Goal: Task Accomplishment & Management: Use online tool/utility

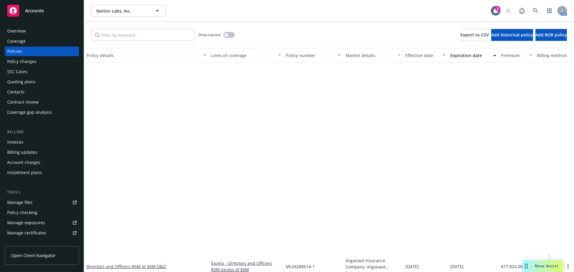
scroll to position [220, 0]
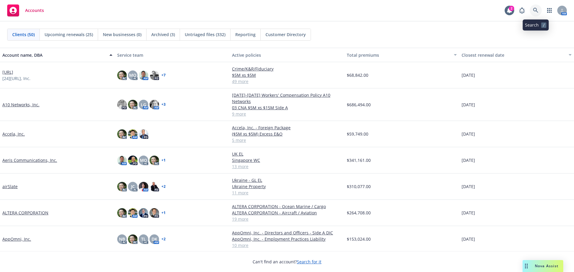
click at [536, 12] on icon at bounding box center [535, 10] width 5 height 5
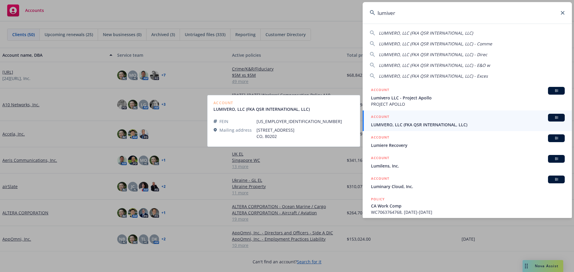
type input "lumiver"
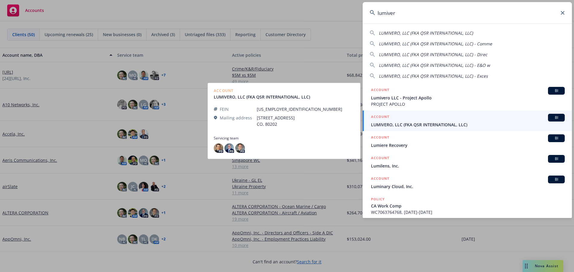
click at [444, 127] on span "LUMIVERO, LLC (FKA QSR INTERNATIONAL, LLC)" at bounding box center [468, 125] width 194 height 6
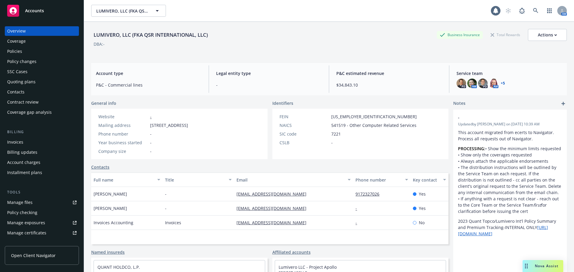
click at [45, 58] on div "Policy changes" at bounding box center [41, 62] width 69 height 10
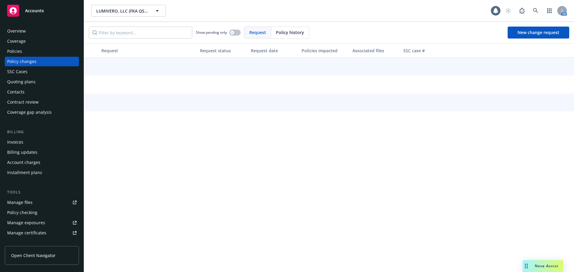
click at [48, 53] on div "Policies" at bounding box center [41, 52] width 69 height 10
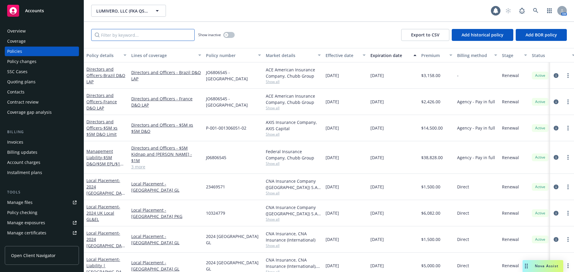
click at [118, 34] on input "Filter by keyword..." at bounding box center [142, 35] width 103 height 12
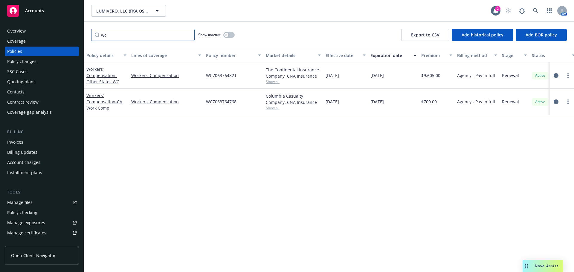
click at [188, 37] on input "wc" at bounding box center [142, 35] width 103 height 12
type input "wc"
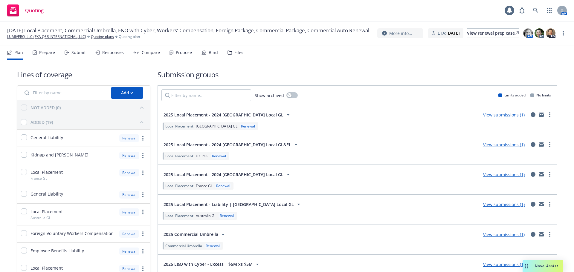
scroll to position [232, 0]
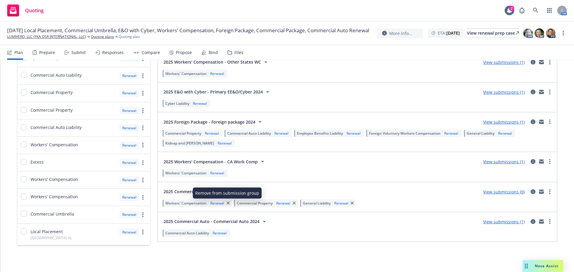
click at [227, 204] on icon "button" at bounding box center [228, 203] width 3 height 3
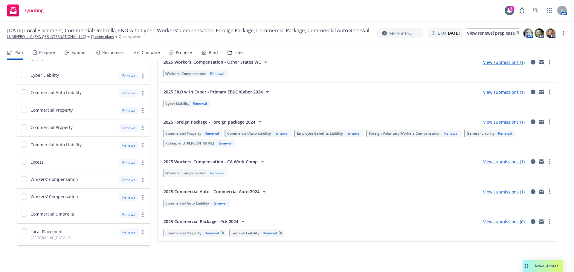
click at [497, 223] on link "View submissions (0)" at bounding box center [504, 222] width 42 height 6
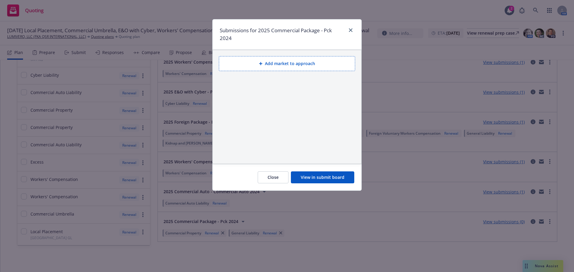
click at [281, 68] on button "Add market to approach" at bounding box center [287, 63] width 136 height 15
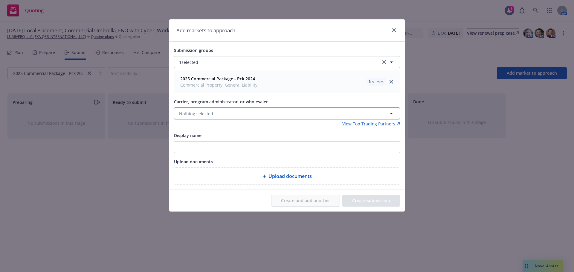
click at [267, 117] on button "Nothing selected" at bounding box center [287, 114] width 226 height 12
type input "cna"
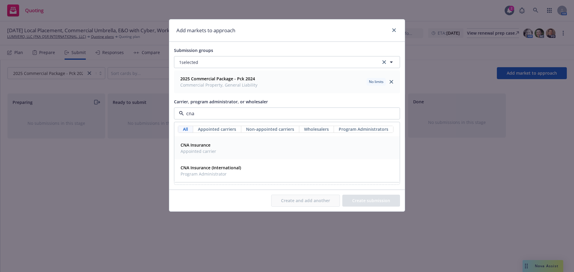
click at [234, 146] on div "CNA Insurance Appointed carrier" at bounding box center [287, 148] width 218 height 15
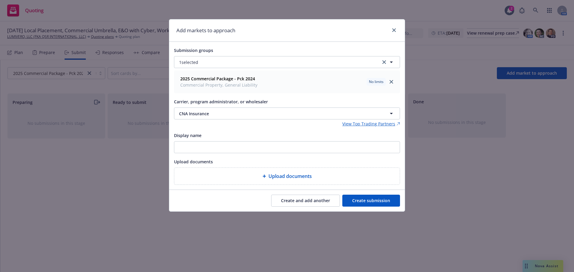
click at [369, 197] on button "Create submission" at bounding box center [371, 201] width 58 height 12
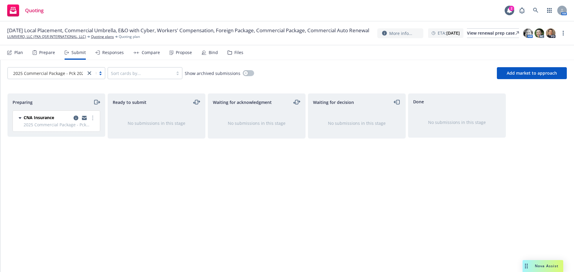
click at [27, 54] on div "Plan Prepare Submit Responses Compare Propose Bind Files" at bounding box center [125, 52] width 236 height 14
click at [23, 54] on div "Plan Prepare Submit Responses Compare Propose Bind Files" at bounding box center [125, 52] width 236 height 14
click at [16, 54] on div "Plan" at bounding box center [18, 52] width 9 height 5
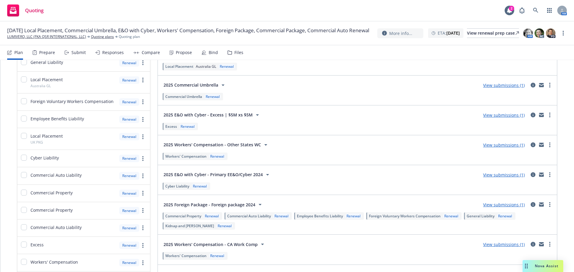
scroll to position [232, 0]
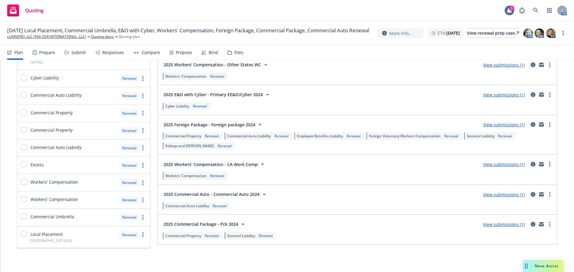
scroll to position [232, 0]
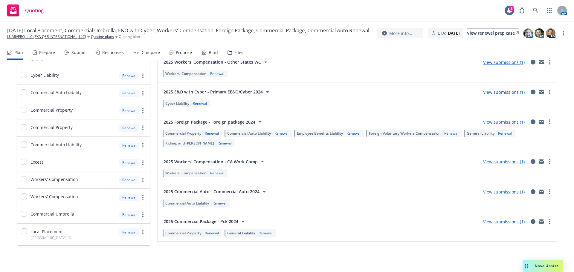
click at [192, 234] on span "Commercial Property" at bounding box center [183, 233] width 36 height 5
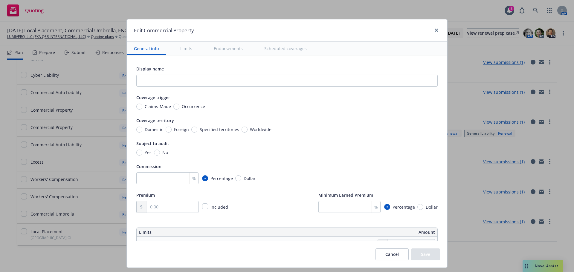
click at [162, 155] on span "No" at bounding box center [165, 153] width 6 height 6
click at [160, 155] on input "No" at bounding box center [157, 153] width 6 height 6
radio input "true"
click at [153, 130] on span "Domestic" at bounding box center [154, 130] width 19 height 6
click at [142, 130] on input "Domestic" at bounding box center [139, 130] width 6 height 6
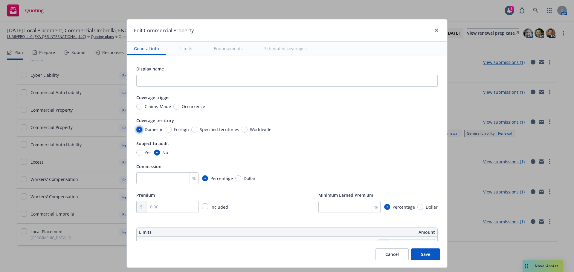
radio input "true"
click at [179, 109] on span "Occurrence" at bounding box center [192, 106] width 26 height 6
click at [176, 109] on input "Occurrence" at bounding box center [176, 107] width 6 height 6
radio input "true"
click at [164, 207] on input "text" at bounding box center [173, 207] width 52 height 11
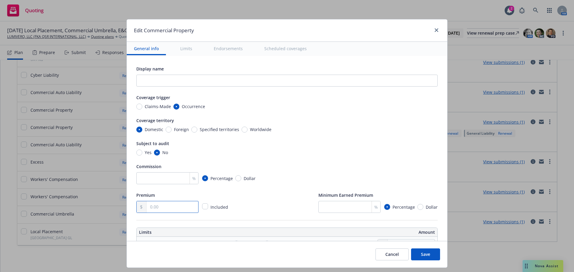
paste input "2,502.00"
type input "2,502.00"
click at [172, 178] on input "number" at bounding box center [167, 179] width 62 height 12
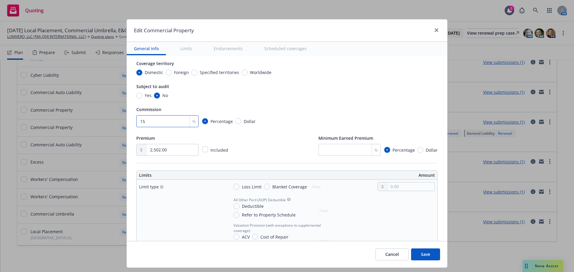
scroll to position [60, 0]
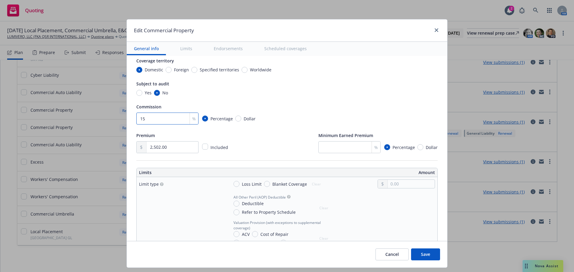
type input "15"
click at [433, 255] on button "Save" at bounding box center [425, 255] width 29 height 12
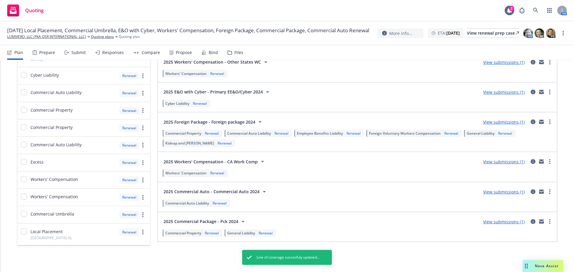
click at [237, 234] on span "General Liability" at bounding box center [241, 233] width 28 height 5
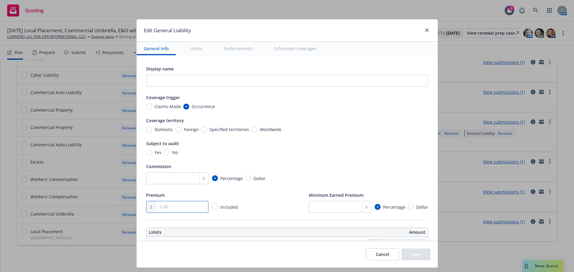
click at [163, 210] on input "text" at bounding box center [182, 207] width 52 height 11
paste input "1,916.00"
type input "1,916.00"
click at [168, 182] on input "number" at bounding box center [177, 179] width 62 height 12
type input "15"
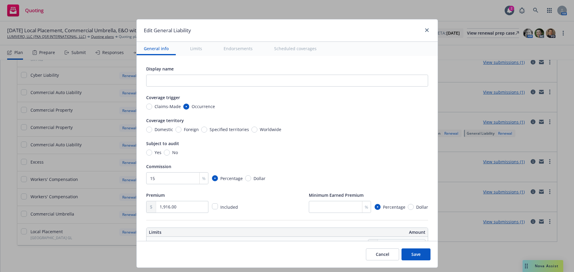
click at [155, 154] on span "Yes" at bounding box center [158, 153] width 7 height 6
click at [152, 154] on input "Yes" at bounding box center [149, 153] width 6 height 6
radio input "true"
click at [155, 126] on div "Coverage territory Domestic Foreign Specified territories Worldwide" at bounding box center [287, 125] width 282 height 16
click at [155, 128] on span "Domestic" at bounding box center [164, 130] width 19 height 6
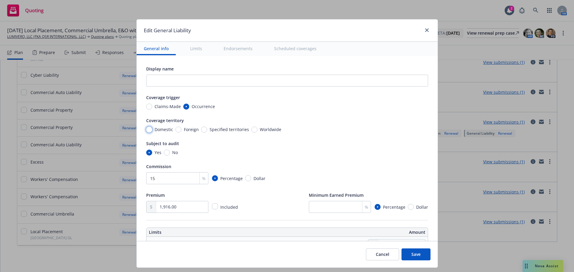
click at [152, 128] on input "Domestic" at bounding box center [149, 130] width 6 height 6
radio input "true"
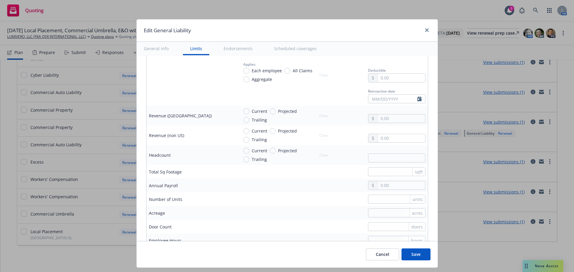
scroll to position [389, 0]
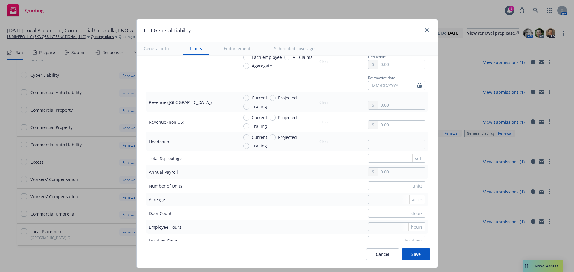
click at [252, 96] on span "Current" at bounding box center [260, 98] width 16 height 6
click at [249, 96] on input "Current" at bounding box center [246, 98] width 6 height 6
radio input "true"
click at [388, 104] on input "text" at bounding box center [401, 105] width 47 height 8
paste input "48,566,743.00"
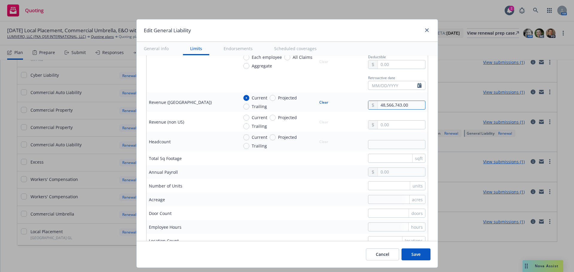
scroll to position [299, 0]
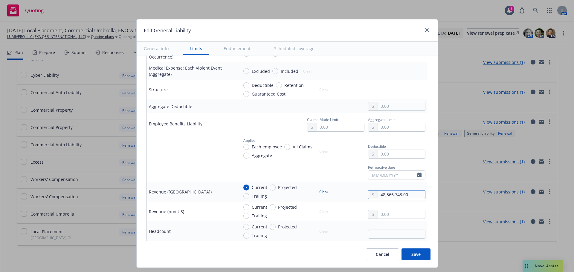
type input "48,566,743.00"
drag, startPoint x: 433, startPoint y: 250, endPoint x: 418, endPoint y: 251, distance: 14.7
click at [419, 251] on div "Cancel Save" at bounding box center [287, 254] width 301 height 27
click at [418, 251] on button "Save" at bounding box center [416, 255] width 29 height 12
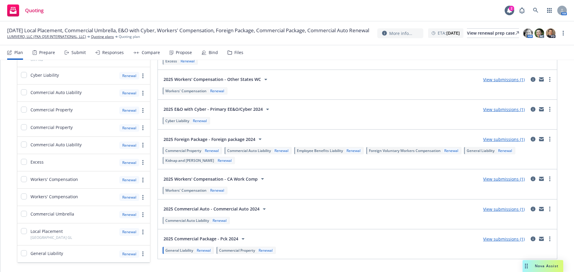
scroll to position [232, 0]
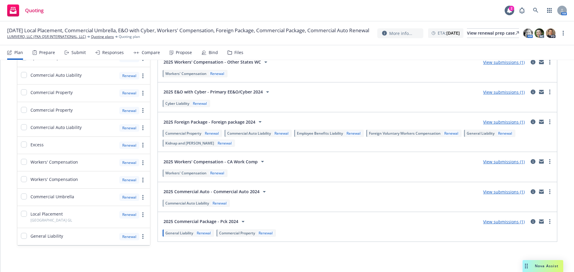
click at [243, 234] on span "Commercial Property" at bounding box center [237, 233] width 36 height 5
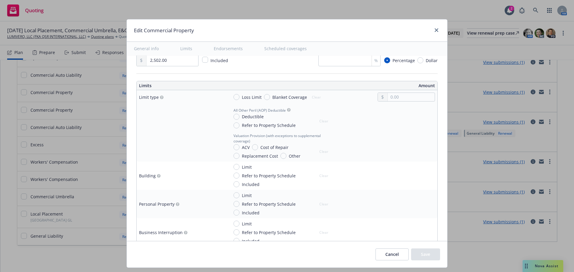
scroll to position [150, 0]
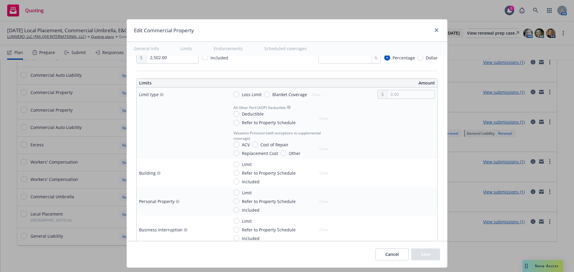
click at [247, 95] on span "Loss Limit" at bounding box center [252, 95] width 20 height 6
click at [240, 95] on input "Loss Limit" at bounding box center [237, 95] width 6 height 6
radio input "true"
click at [267, 89] on td "Loss Limit Blanket Coverage Clear" at bounding box center [331, 95] width 211 height 14
click at [270, 94] on span "Blanket Coverage" at bounding box center [288, 95] width 37 height 6
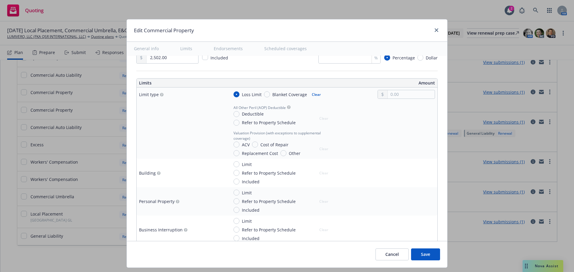
click at [267, 94] on input "Blanket Coverage" at bounding box center [267, 95] width 6 height 6
radio input "true"
click at [242, 195] on span "Limit" at bounding box center [247, 193] width 10 height 6
click at [239, 195] on input "Limit" at bounding box center [237, 193] width 6 height 6
radio input "true"
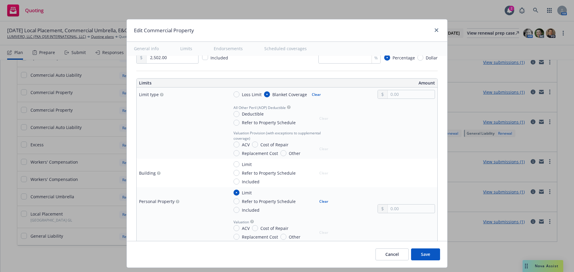
click at [308, 92] on button "Clear" at bounding box center [316, 94] width 16 height 8
radio input "false"
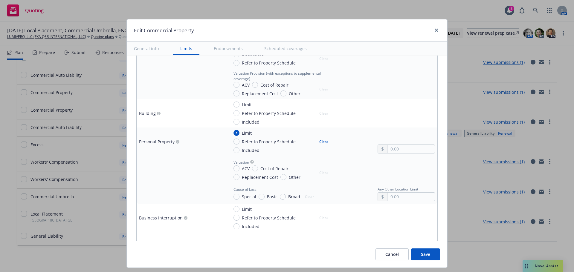
scroll to position [239, 0]
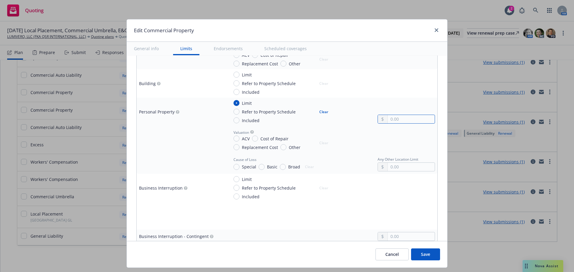
click at [394, 118] on input "text" at bounding box center [411, 119] width 47 height 8
paste input "100,000.00"
type input "100,000.00"
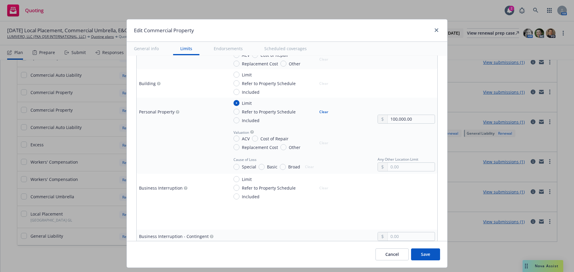
click at [255, 148] on span "Replacement Cost" at bounding box center [260, 147] width 36 height 6
click at [240, 148] on input "Replacement Cost" at bounding box center [237, 147] width 6 height 6
radio input "true"
click at [260, 137] on span "Cost of Repair" at bounding box center [274, 139] width 28 height 6
click at [258, 137] on input "Cost of Repair" at bounding box center [255, 139] width 6 height 6
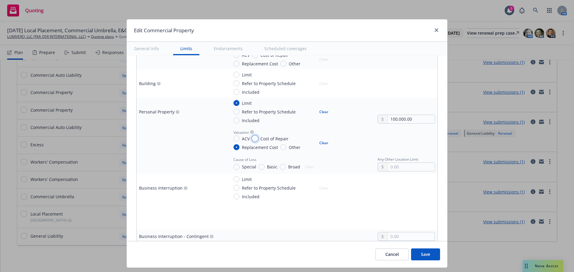
radio input "true"
click at [252, 137] on input "Cost of Repair" at bounding box center [255, 139] width 6 height 6
click at [248, 138] on div "ACV Cost of Repair Replacement Cost Other" at bounding box center [274, 143] width 81 height 15
click at [242, 138] on span "ACV" at bounding box center [246, 139] width 8 height 6
click at [240, 138] on input "ACV" at bounding box center [237, 139] width 6 height 6
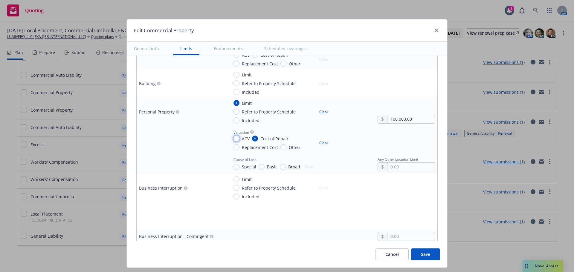
radio input "true"
click at [275, 150] on div "ACV Cost of Repair Replacement Cost Other" at bounding box center [274, 143] width 81 height 15
click at [287, 148] on span "Other" at bounding box center [294, 147] width 14 height 6
click at [283, 148] on input "Other" at bounding box center [284, 147] width 6 height 6
click at [322, 142] on button "Clear" at bounding box center [324, 143] width 16 height 8
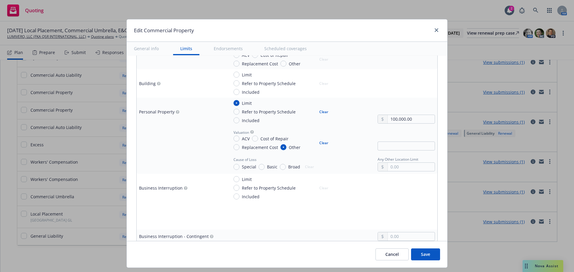
radio input "false"
click at [242, 165] on span "Special" at bounding box center [249, 167] width 14 height 6
click at [240, 165] on input "Special" at bounding box center [237, 167] width 6 height 6
radio input "true"
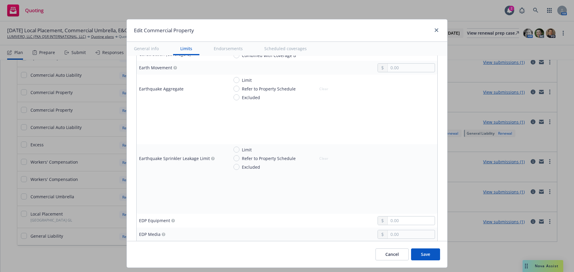
scroll to position [718, 0]
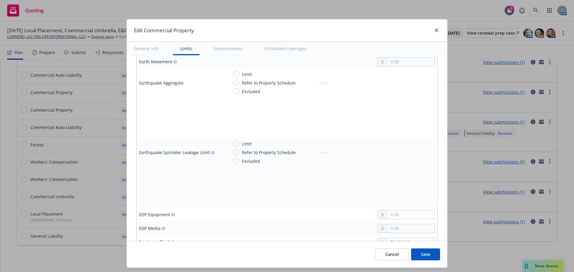
drag, startPoint x: 243, startPoint y: 73, endPoint x: 443, endPoint y: 74, distance: 200.4
click at [243, 73] on span "Limit" at bounding box center [247, 74] width 10 height 6
click at [240, 73] on input "Limit" at bounding box center [237, 74] width 6 height 6
radio input "true"
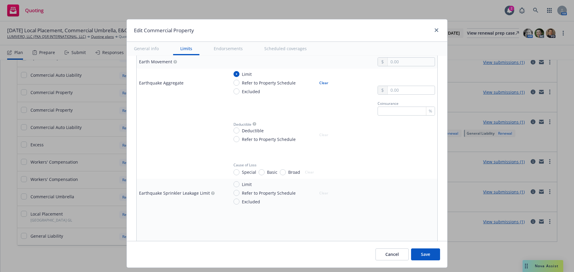
click at [415, 84] on div at bounding box center [406, 83] width 57 height 24
click at [413, 88] on input "text" at bounding box center [411, 90] width 47 height 8
click at [403, 115] on button "$1,000,000.00" at bounding box center [403, 116] width 51 height 11
type input "1,000,000.00"
click at [258, 130] on span "Deductible" at bounding box center [253, 131] width 22 height 6
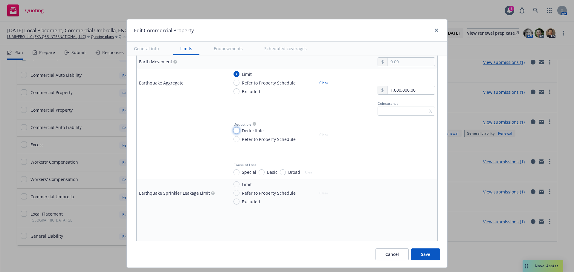
click at [240, 130] on input "Deductible" at bounding box center [237, 131] width 6 height 6
radio input "true"
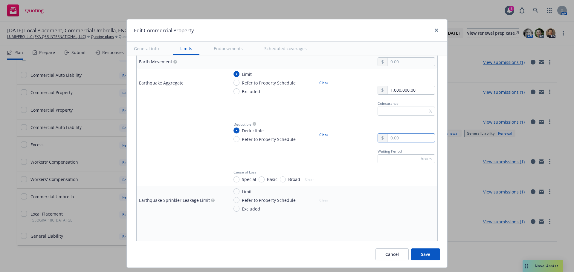
click at [396, 136] on input "text" at bounding box center [411, 138] width 47 height 8
type input "25,000.00"
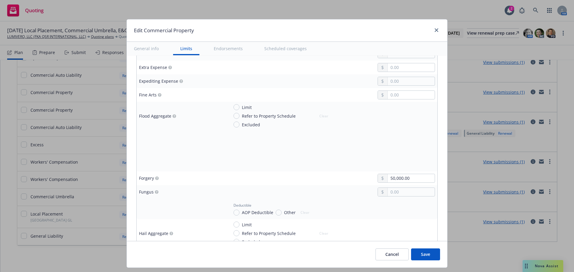
scroll to position [987, 0]
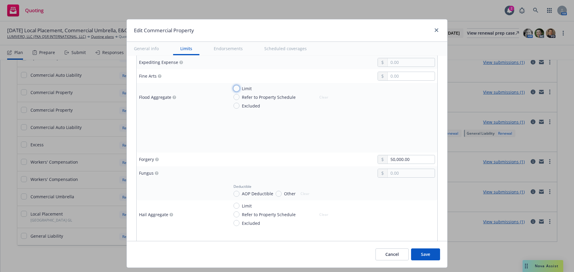
drag, startPoint x: 231, startPoint y: 88, endPoint x: 242, endPoint y: 88, distance: 10.8
click at [234, 87] on input "Limit" at bounding box center [237, 89] width 6 height 6
radio input "true"
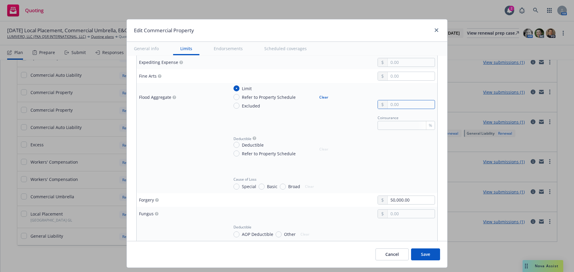
click at [411, 104] on input "text" at bounding box center [411, 104] width 47 height 8
click at [410, 127] on button "$1,000,000.00" at bounding box center [403, 130] width 51 height 11
type input "1,000,000.00"
click at [235, 143] on input "Deductible" at bounding box center [237, 145] width 6 height 6
radio input "true"
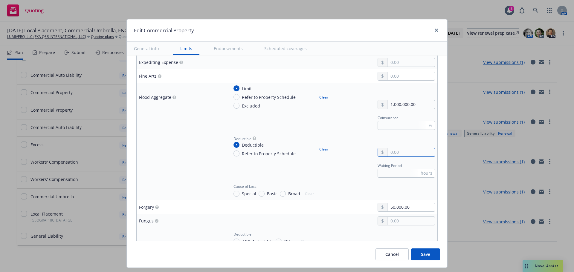
click at [391, 150] on input "text" at bounding box center [411, 152] width 47 height 8
type input "25,000.00"
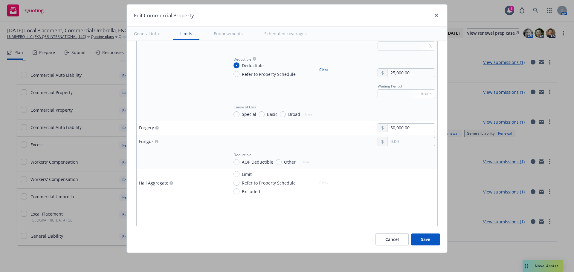
scroll to position [1107, 0]
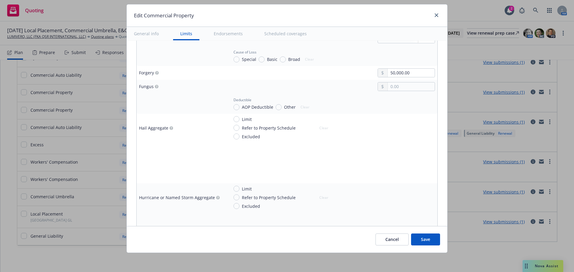
click at [405, 77] on div "50,000.00" at bounding box center [406, 72] width 57 height 9
click at [407, 73] on input "50,000.00" at bounding box center [411, 73] width 47 height 8
click at [398, 86] on input "text" at bounding box center [411, 87] width 47 height 8
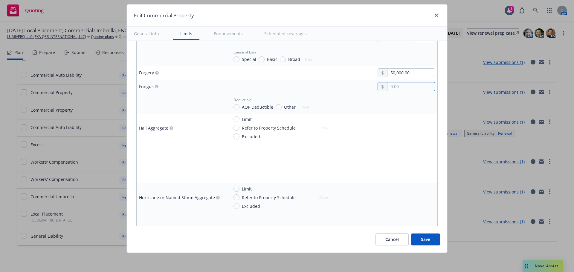
paste input "50,000.00"
type input "50,000.00"
click at [260, 110] on span "AOP Deductible" at bounding box center [257, 107] width 31 height 6
click at [240, 110] on input "AOP Deductible" at bounding box center [237, 107] width 6 height 6
click at [297, 106] on button "Clear" at bounding box center [305, 107] width 16 height 8
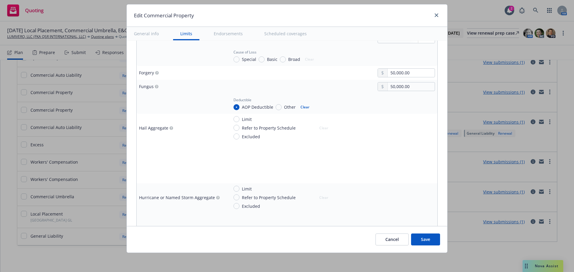
radio input "false"
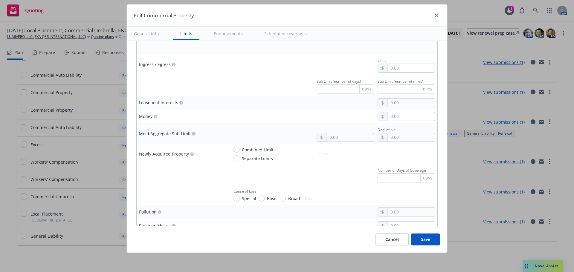
scroll to position [1376, 0]
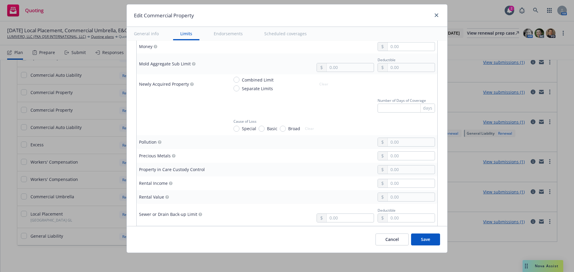
click at [260, 92] on td "Combined Limit Separate Limits Clear" at bounding box center [331, 84] width 211 height 20
click at [263, 89] on span "Separate Limits" at bounding box center [257, 89] width 31 height 6
click at [240, 89] on input "Separate Limits" at bounding box center [237, 89] width 6 height 6
radio input "true"
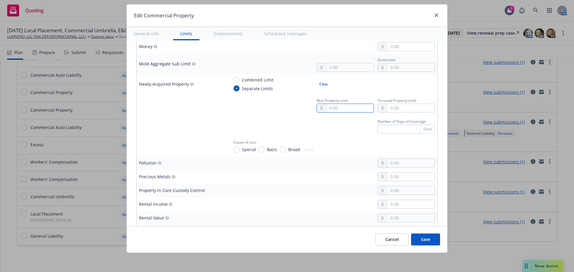
click at [337, 108] on input "text" at bounding box center [350, 108] width 47 height 8
click at [343, 146] on button "$2,000,000.00" at bounding box center [342, 145] width 51 height 11
type input "2,000,000.00"
click at [420, 105] on input "text" at bounding box center [411, 108] width 47 height 8
type input "1,000,000.00"
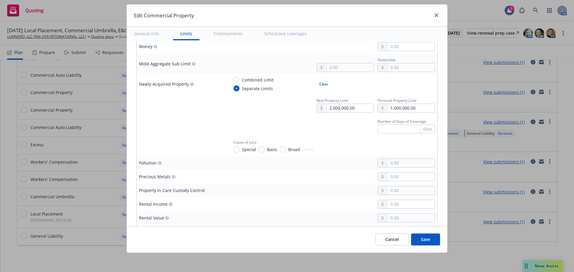
click at [400, 134] on button "$1,000,000.00" at bounding box center [403, 134] width 51 height 11
click at [404, 126] on input "text" at bounding box center [406, 129] width 57 height 9
type input "180"
click at [246, 147] on span "Special" at bounding box center [249, 150] width 14 height 6
click at [240, 147] on input "Special" at bounding box center [237, 150] width 6 height 6
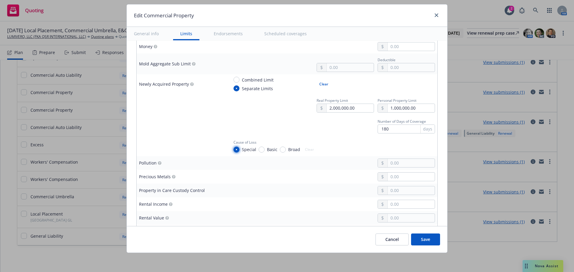
radio input "true"
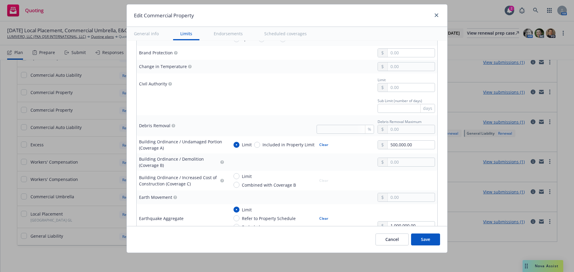
scroll to position [568, 0]
click at [388, 160] on input "text" at bounding box center [411, 161] width 47 height 8
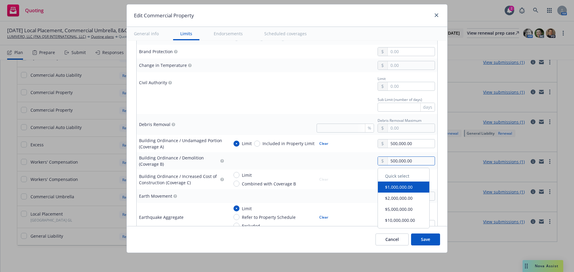
type input "500,000.00"
click at [355, 168] on td "500,000.00" at bounding box center [331, 161] width 211 height 17
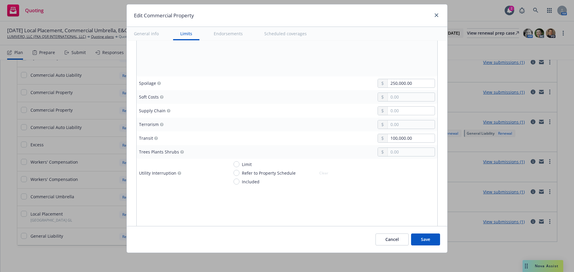
scroll to position [1645, 0]
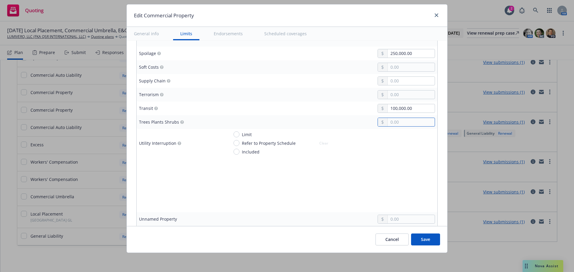
click at [388, 123] on input "text" at bounding box center [411, 122] width 47 height 8
paste input "5,000.00"
type input "5,000.00"
click at [341, 135] on div "Limit Refer to Property Schedule Included Clear" at bounding box center [332, 144] width 206 height 24
drag, startPoint x: 246, startPoint y: 135, endPoint x: 291, endPoint y: 150, distance: 47.8
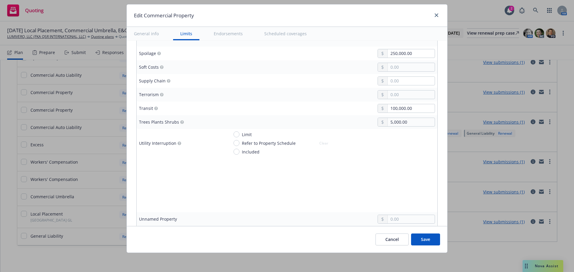
click at [246, 135] on span "Limit" at bounding box center [247, 135] width 10 height 6
click at [240, 135] on input "Limit" at bounding box center [237, 135] width 6 height 6
radio input "true"
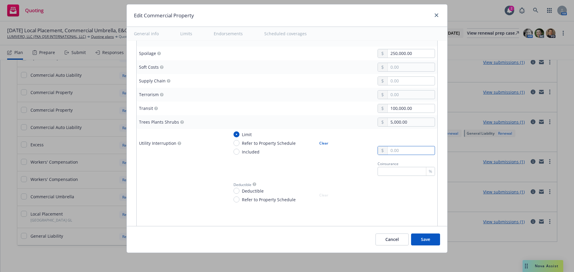
click at [414, 153] on input "text" at bounding box center [411, 151] width 47 height 8
paste input "500,000.00"
type input "500,000.00"
click at [253, 188] on span "Deductible" at bounding box center [253, 191] width 22 height 6
click at [240, 188] on input "Deductible" at bounding box center [237, 191] width 6 height 6
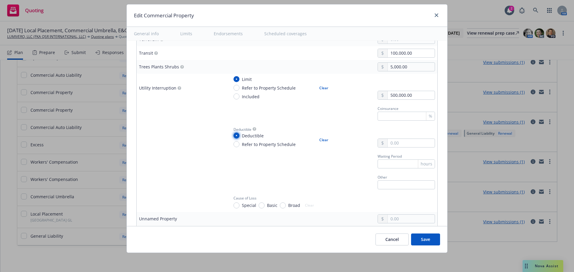
scroll to position [1705, 0]
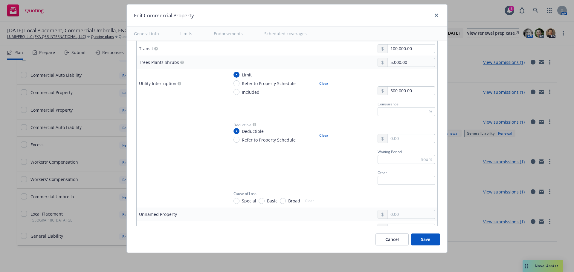
click at [324, 137] on button "Clear" at bounding box center [324, 136] width 16 height 8
radio input "false"
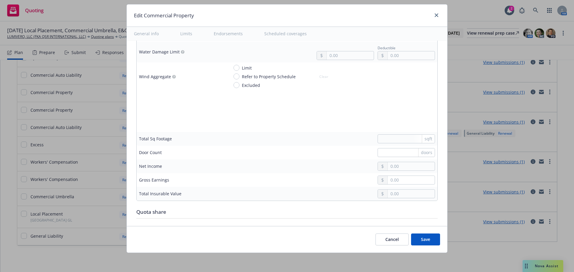
scroll to position [1854, 0]
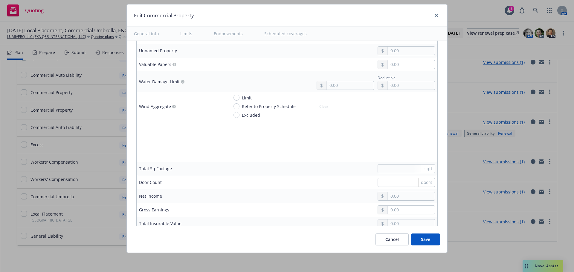
click at [435, 243] on button "Save" at bounding box center [425, 240] width 29 height 12
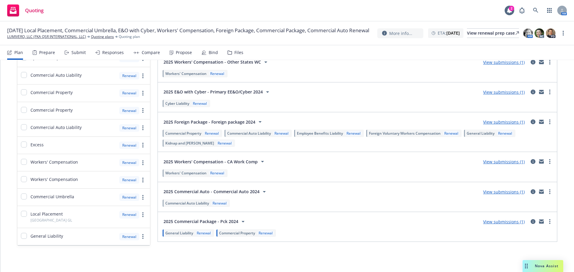
click at [209, 202] on span "Renewal" at bounding box center [218, 203] width 19 height 5
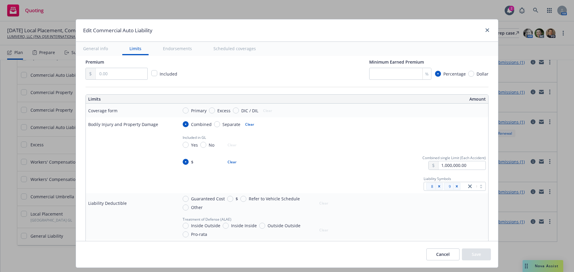
scroll to position [120, 0]
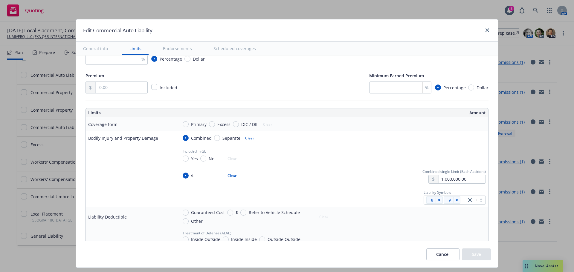
click at [195, 128] on div "Primary Excess DIC / DIL Clear" at bounding box center [229, 124] width 93 height 8
click at [195, 125] on span "Primary" at bounding box center [199, 124] width 16 height 6
click at [189, 125] on input "Primary" at bounding box center [186, 124] width 6 height 6
radio input "true"
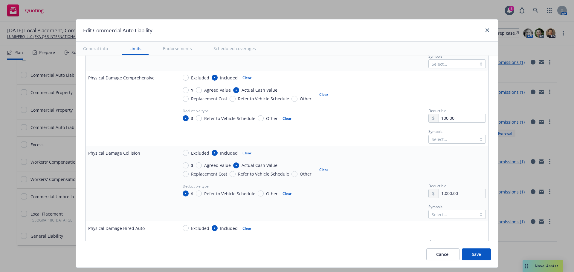
scroll to position [449, 0]
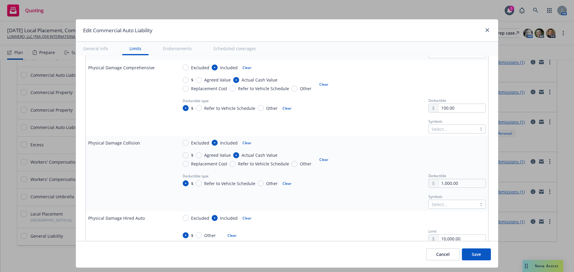
click at [452, 125] on div "Select..." at bounding box center [457, 129] width 57 height 9
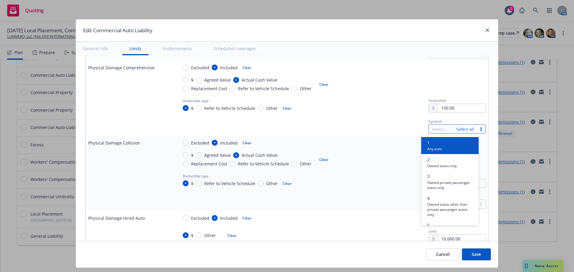
type input "8"
click at [452, 143] on span "8" at bounding box center [440, 143] width 27 height 6
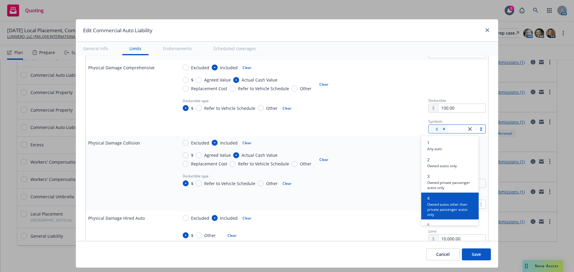
click at [377, 208] on div "Symbols Select..." at bounding box center [332, 201] width 308 height 16
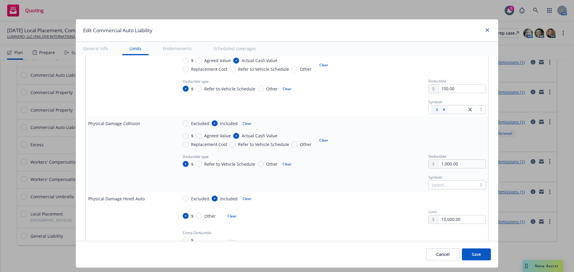
scroll to position [479, 0]
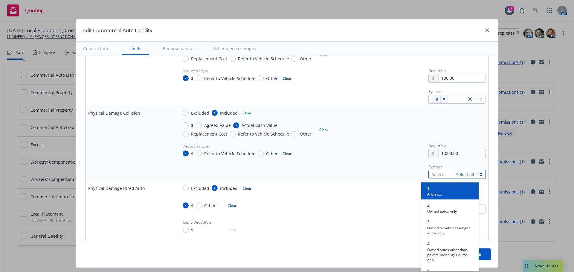
click at [464, 175] on div "Select... Select all" at bounding box center [457, 174] width 57 height 9
type input "8"
click at [447, 195] on span "Hired autos only" at bounding box center [440, 194] width 27 height 6
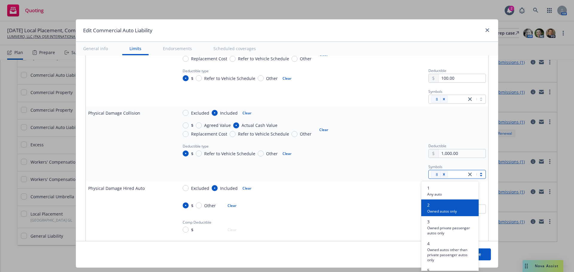
click at [376, 196] on td "$ Other Clear Limit 10,000.00" at bounding box center [332, 205] width 313 height 21
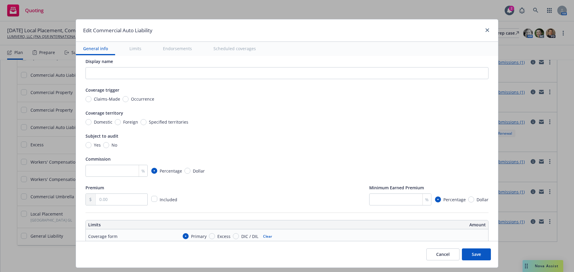
scroll to position [0, 0]
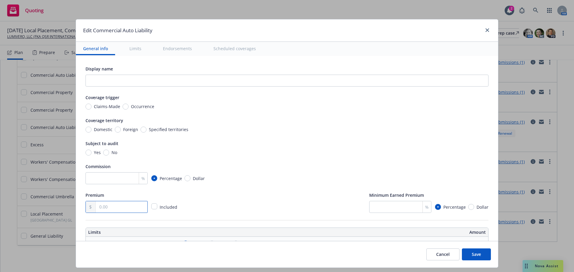
click at [104, 211] on input "text" at bounding box center [122, 207] width 52 height 11
paste input "714.00"
type input "714.00"
click at [102, 173] on input "number" at bounding box center [117, 179] width 62 height 12
type input "15"
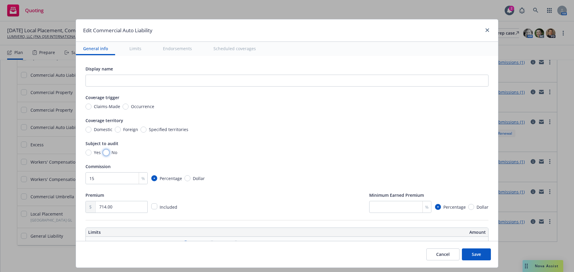
click at [105, 154] on input "No" at bounding box center [106, 153] width 6 height 6
radio input "true"
click at [104, 134] on div "Display name Coverage trigger Claims-Made Occurrence Coverage territory Domesti…" at bounding box center [287, 139] width 403 height 148
click at [99, 131] on span "Domestic" at bounding box center [103, 130] width 19 height 6
click at [92, 131] on input "Domestic" at bounding box center [89, 130] width 6 height 6
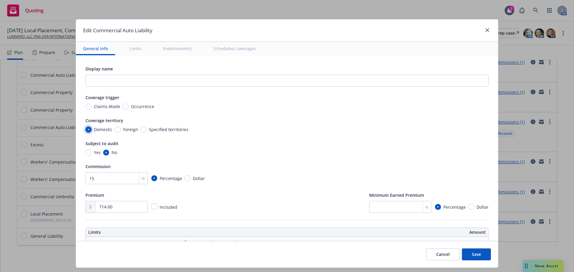
radio input "true"
click at [123, 106] on input "Occurrence" at bounding box center [126, 107] width 6 height 6
radio input "true"
click at [464, 252] on button "Save" at bounding box center [476, 255] width 29 height 12
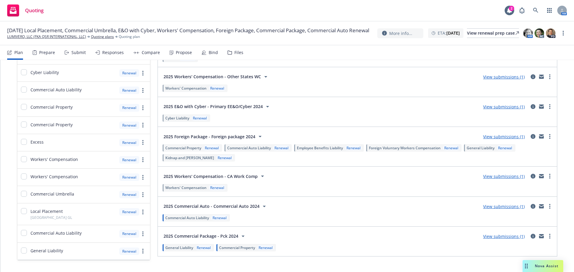
scroll to position [232, 0]
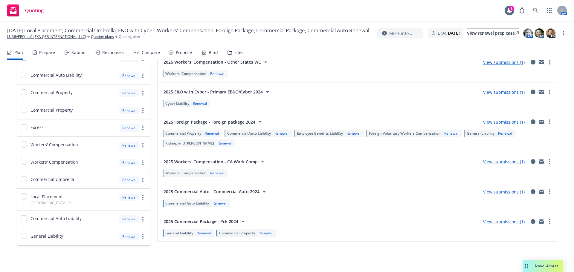
click at [196, 172] on span "Workers' Compensation" at bounding box center [185, 173] width 41 height 5
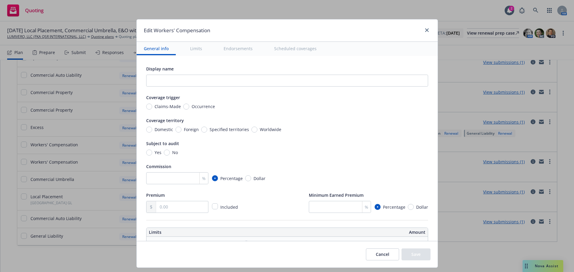
click at [155, 150] on span "Yes" at bounding box center [158, 153] width 7 height 6
click at [152, 150] on input "Yes" at bounding box center [149, 153] width 6 height 6
radio input "true"
click at [155, 131] on span "Domestic" at bounding box center [164, 130] width 19 height 6
click at [152, 131] on input "Domestic" at bounding box center [149, 130] width 6 height 6
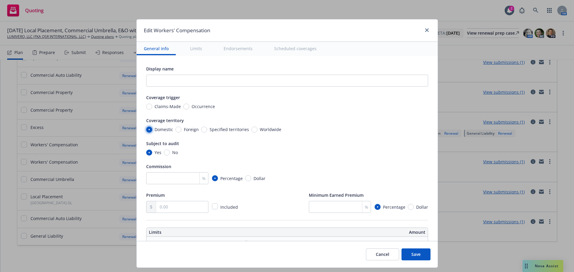
radio input "true"
click at [184, 106] on input "Occurrence" at bounding box center [186, 107] width 6 height 6
radio input "true"
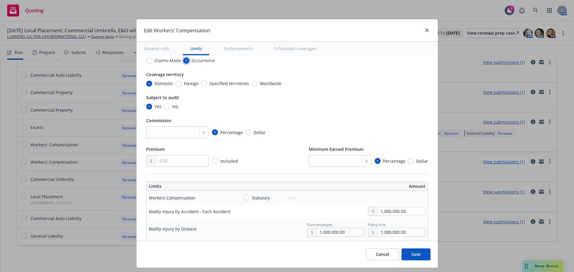
scroll to position [60, 0]
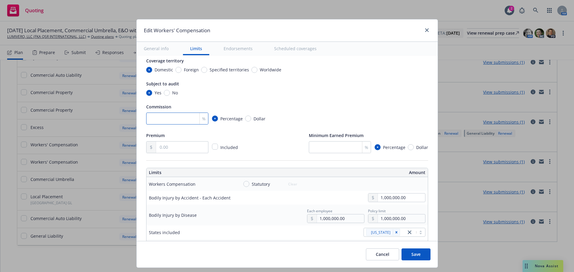
click at [173, 118] on input "number" at bounding box center [177, 119] width 62 height 12
type input "10"
click at [165, 141] on div "Premium Included" at bounding box center [192, 143] width 93 height 22
click at [164, 145] on input "text" at bounding box center [182, 147] width 52 height 11
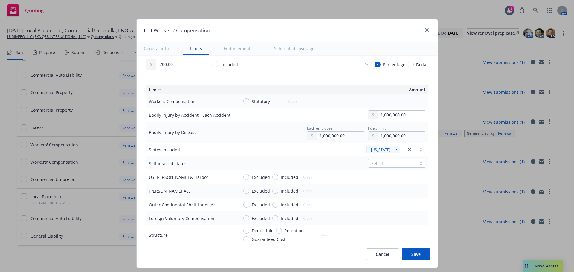
scroll to position [150, 0]
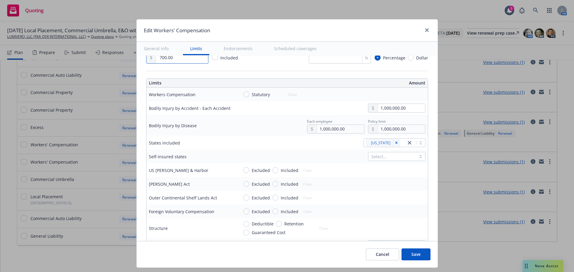
type input "700.00"
click at [261, 97] on span "Statutory" at bounding box center [261, 95] width 18 height 6
click at [249, 97] on input "Statutory" at bounding box center [246, 95] width 6 height 6
radio input "true"
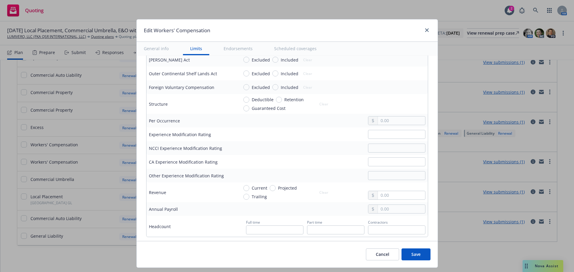
scroll to position [299, 0]
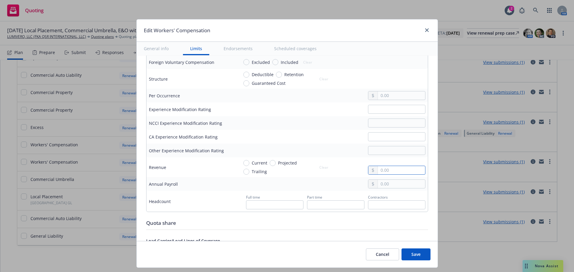
click at [418, 170] on input "text" at bounding box center [401, 170] width 47 height 8
type input "0.00"
click at [253, 162] on span "Current" at bounding box center [260, 163] width 16 height 6
click at [249, 162] on input "Current" at bounding box center [246, 163] width 6 height 6
radio input "true"
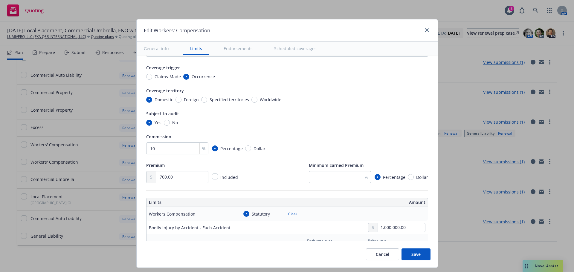
scroll to position [0, 0]
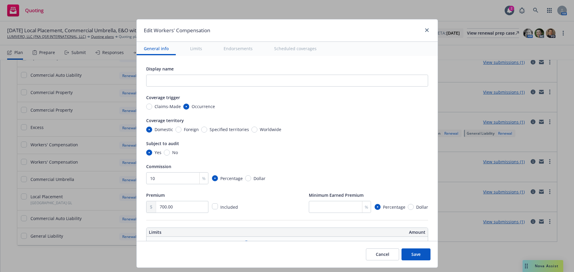
click at [416, 251] on button "Save" at bounding box center [416, 255] width 29 height 12
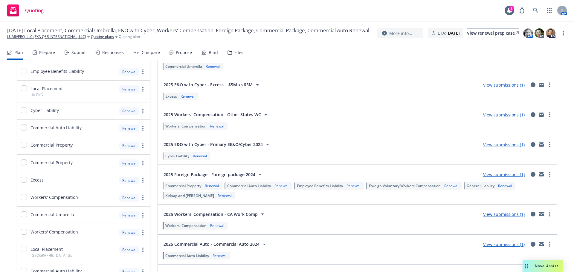
scroll to position [202, 0]
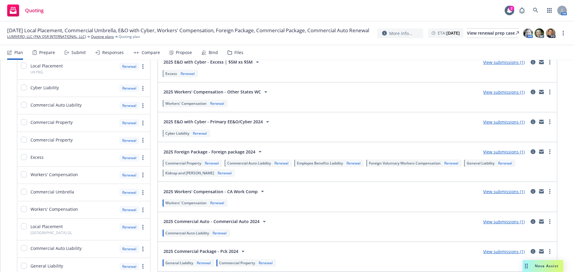
click at [198, 102] on span "Workers' Compensation" at bounding box center [185, 103] width 41 height 5
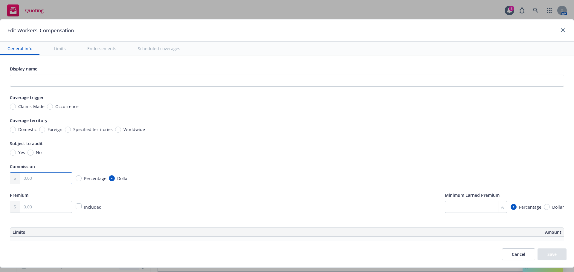
click at [57, 181] on input "text" at bounding box center [46, 178] width 52 height 11
type input "10.00"
click at [13, 150] on input "Yes" at bounding box center [13, 153] width 6 height 6
radio input "true"
click at [14, 131] on input "Domestic" at bounding box center [13, 130] width 6 height 6
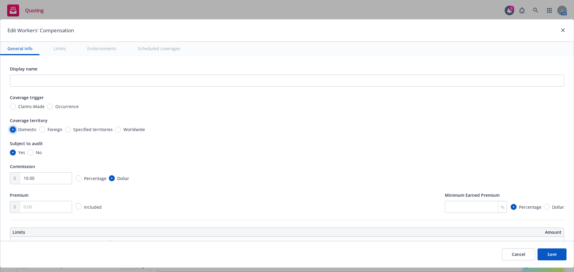
radio input "true"
click at [49, 107] on input "Occurrence" at bounding box center [50, 107] width 6 height 6
radio input "true"
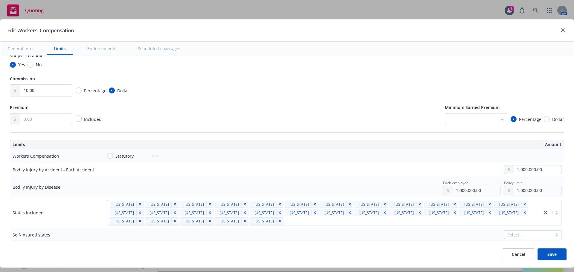
scroll to position [90, 0]
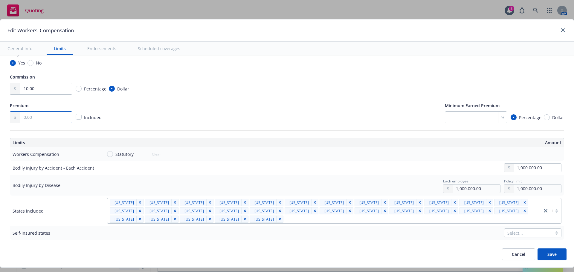
click at [55, 119] on input "text" at bounding box center [46, 117] width 52 height 11
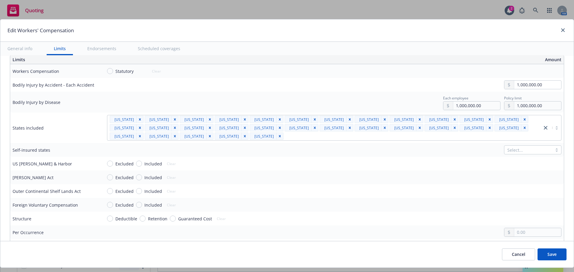
scroll to position [179, 0]
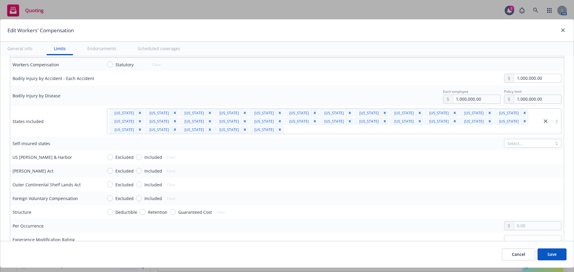
type input "9,253.00"
click at [108, 66] on input "Statutory" at bounding box center [110, 65] width 6 height 6
radio input "true"
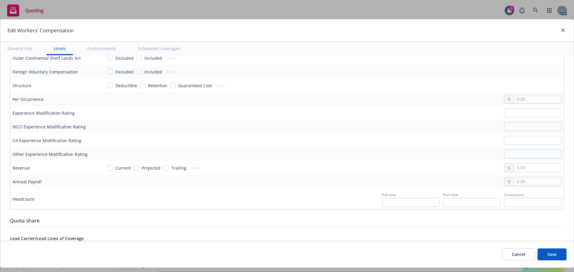
scroll to position [329, 0]
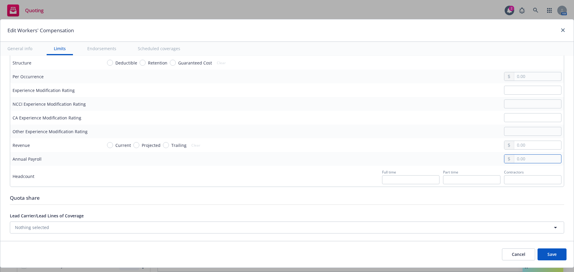
click at [543, 160] on input "text" at bounding box center [537, 159] width 47 height 8
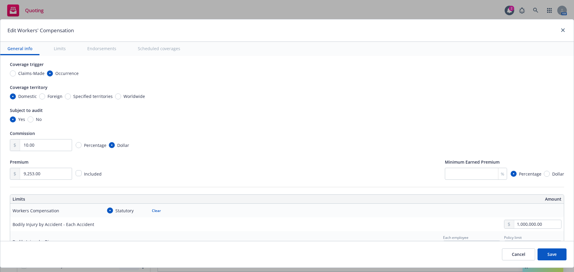
scroll to position [0, 0]
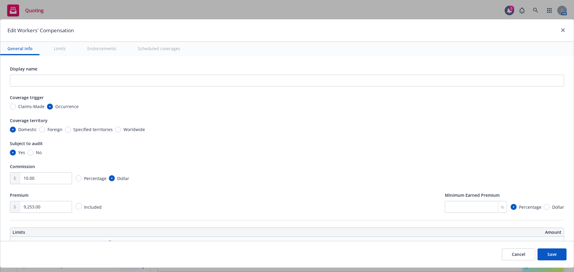
type input "10,492,459.00"
click at [541, 251] on button "Save" at bounding box center [552, 255] width 29 height 12
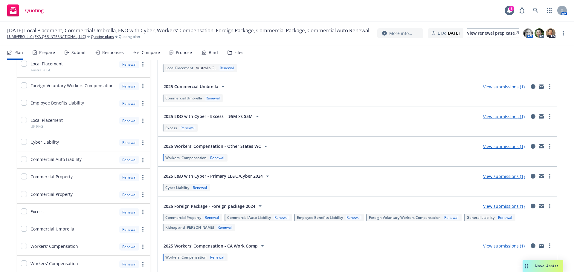
scroll to position [143, 0]
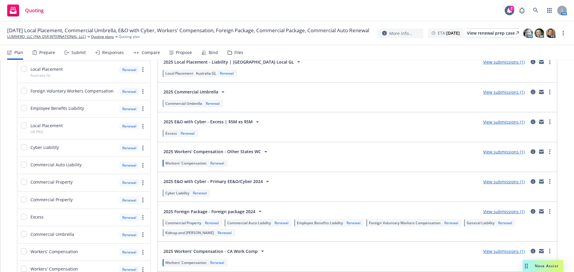
click at [182, 102] on span "Commercial Umbrella" at bounding box center [183, 103] width 37 height 5
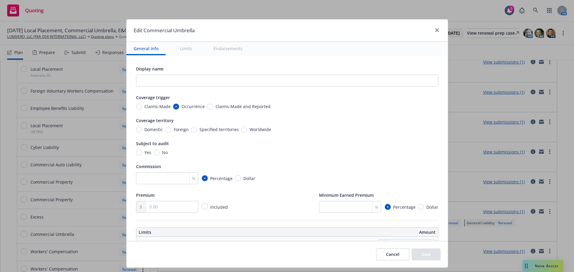
click at [160, 151] on span "No" at bounding box center [164, 153] width 8 height 6
click at [158, 151] on input "No" at bounding box center [157, 153] width 6 height 6
radio input "true"
click at [236, 127] on div "Domestic Foreign Specified territories Worldwide" at bounding box center [203, 130] width 135 height 6
click at [241, 129] on input "Worldwide" at bounding box center [244, 130] width 6 height 6
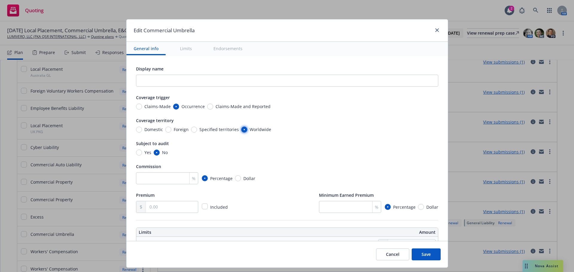
radio input "true"
click at [164, 177] on input "number" at bounding box center [167, 179] width 62 height 12
paste input "15"
type input "15"
click at [170, 209] on input "text" at bounding box center [172, 207] width 52 height 11
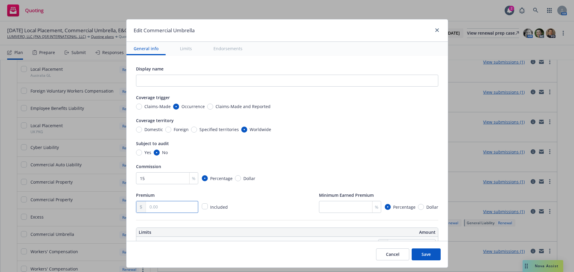
paste input "4,596.00"
type input "4,596.00"
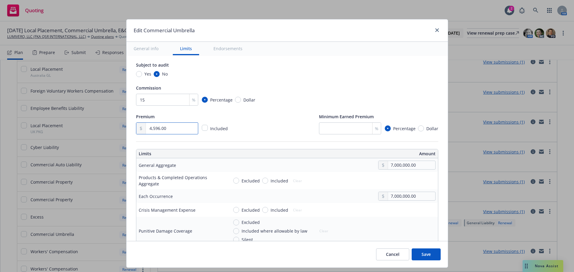
scroll to position [90, 0]
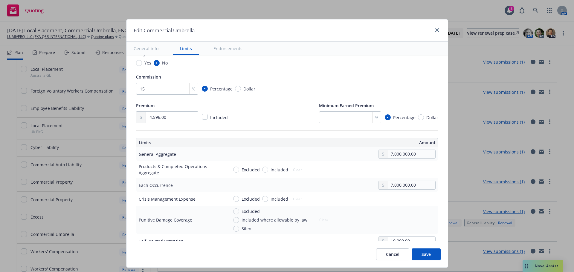
click at [268, 169] on span "Included" at bounding box center [278, 170] width 20 height 6
click at [266, 169] on input "Included" at bounding box center [265, 170] width 6 height 6
radio input "true"
click at [402, 157] on input "7,000,000.00" at bounding box center [411, 154] width 47 height 8
click at [354, 164] on td "Excluded Included Clear" at bounding box center [332, 169] width 212 height 17
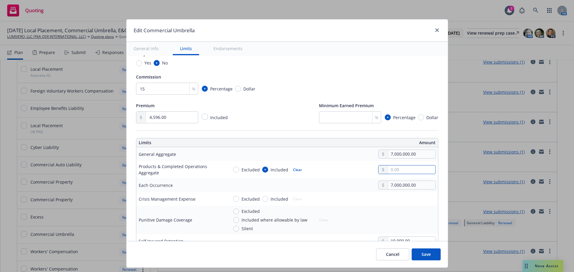
click at [388, 169] on input "text" at bounding box center [411, 170] width 47 height 8
paste input "7,000,000.00"
type input "7,000,000.00"
click at [420, 78] on div "Commission" at bounding box center [287, 76] width 302 height 7
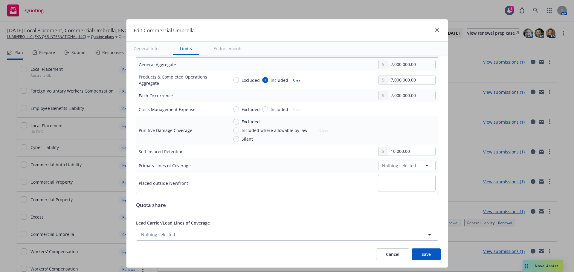
scroll to position [209, 0]
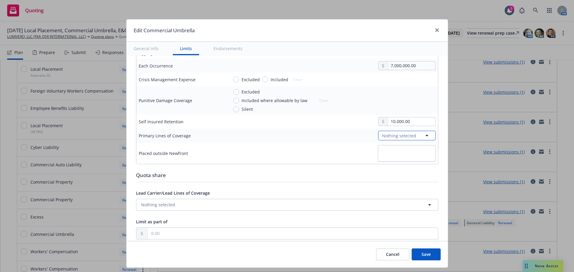
click at [390, 134] on span "Nothing selected" at bounding box center [399, 136] width 34 height 6
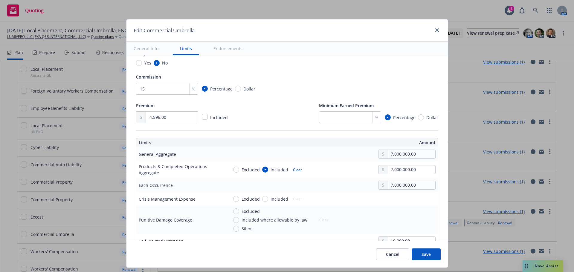
scroll to position [239, 0]
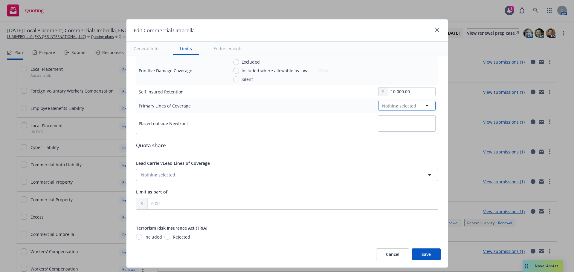
click at [378, 106] on button "Nothing selected" at bounding box center [406, 106] width 57 height 10
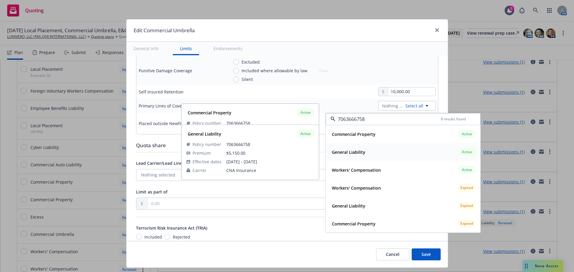
click at [406, 147] on div "General Liability Active" at bounding box center [403, 152] width 147 height 10
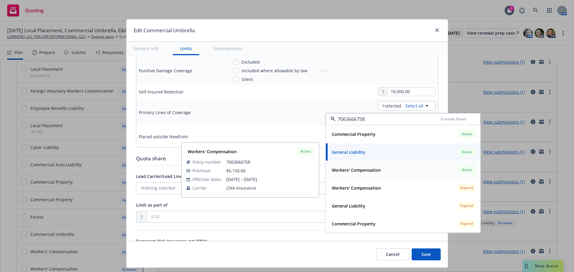
click at [386, 166] on div "Workers' Compensation Active" at bounding box center [403, 170] width 147 height 10
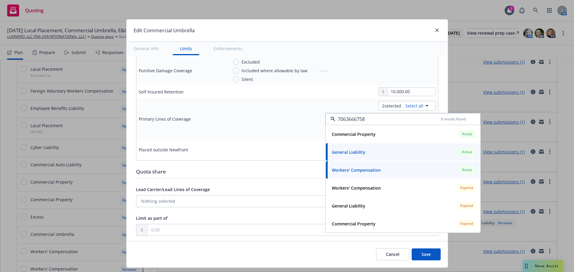
type input "7063666758"
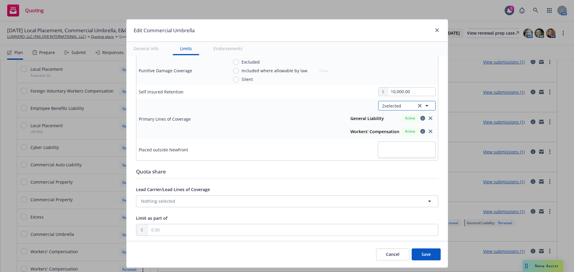
click at [400, 106] on button "2 selected" at bounding box center [406, 106] width 57 height 10
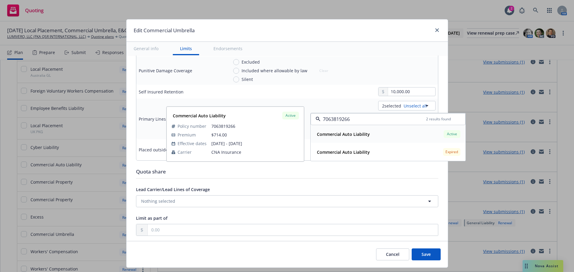
click at [356, 135] on strong "Commercial Auto Liability" at bounding box center [343, 135] width 53 height 6
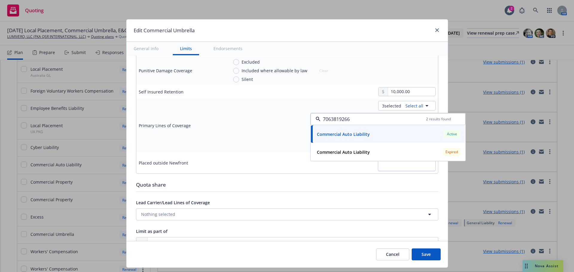
type input "7063819266"
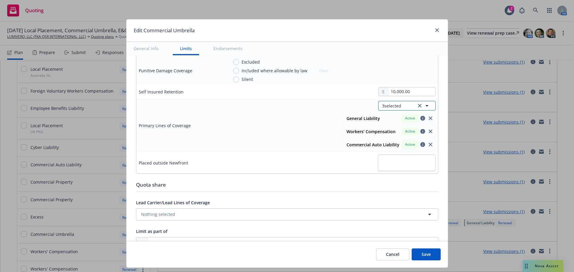
click at [395, 106] on span "3 selected" at bounding box center [391, 106] width 19 height 6
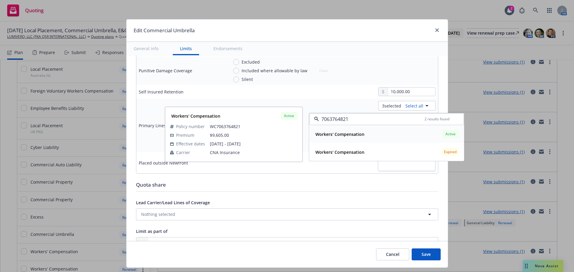
click at [343, 131] on div "Workers' Compensation" at bounding box center [339, 134] width 53 height 9
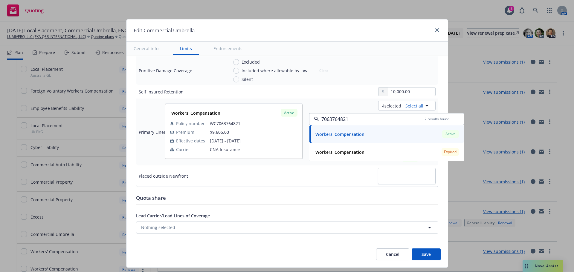
type input "7063764821"
click at [394, 28] on div "Edit Commercial Umbrella" at bounding box center [288, 30] width 322 height 22
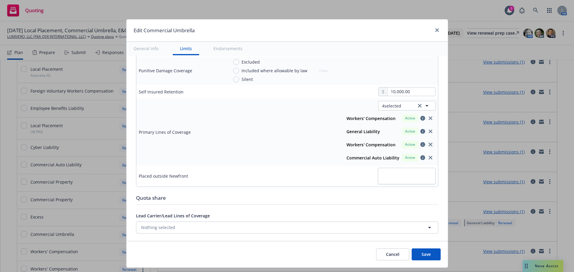
click at [429, 144] on icon "close" at bounding box center [431, 145] width 4 height 4
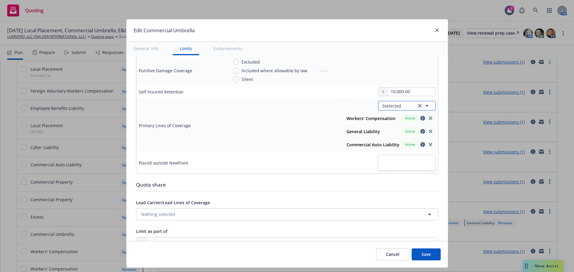
click at [382, 103] on span "3 selected" at bounding box center [391, 106] width 19 height 6
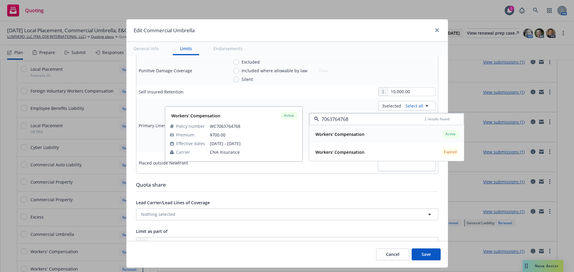
click at [344, 132] on strong "Workers' Compensation" at bounding box center [340, 135] width 49 height 6
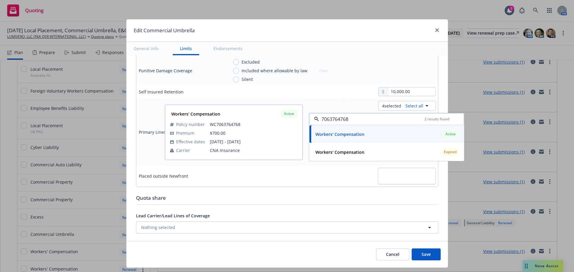
type input "7063764768"
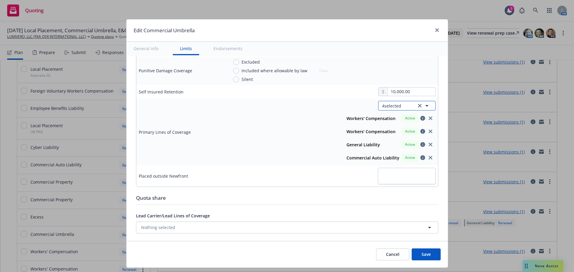
click at [388, 108] on span "4 selected" at bounding box center [391, 106] width 19 height 6
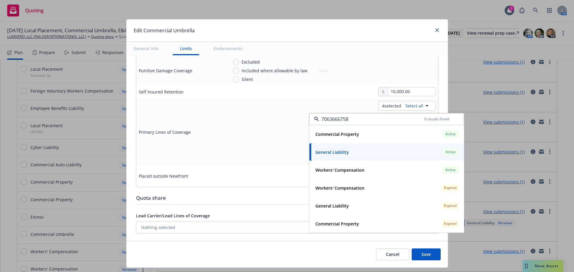
type input "7063666758"
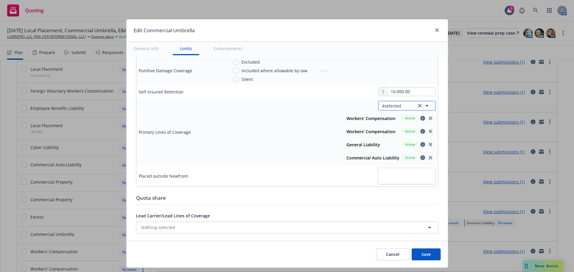
click at [382, 109] on span "4 selected" at bounding box center [391, 106] width 19 height 6
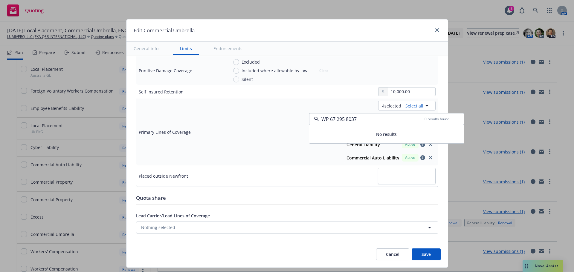
drag, startPoint x: 354, startPoint y: 118, endPoint x: 311, endPoint y: 122, distance: 43.3
click at [311, 122] on div "WP 67 295 8037 0 results found" at bounding box center [386, 119] width 155 height 12
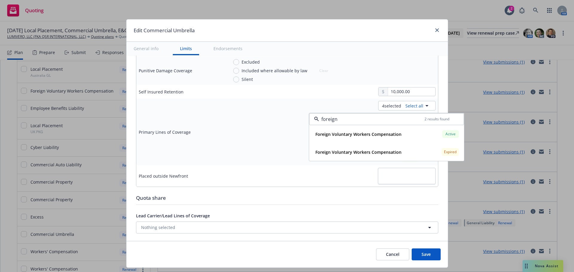
type input "foreign"
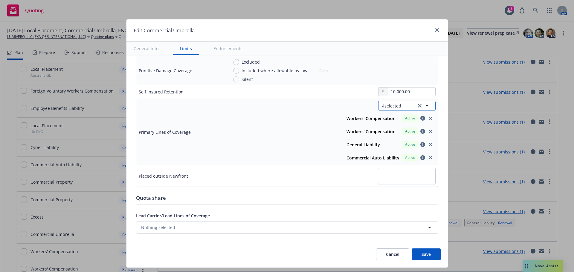
click at [383, 106] on span "4 selected" at bounding box center [391, 106] width 19 height 6
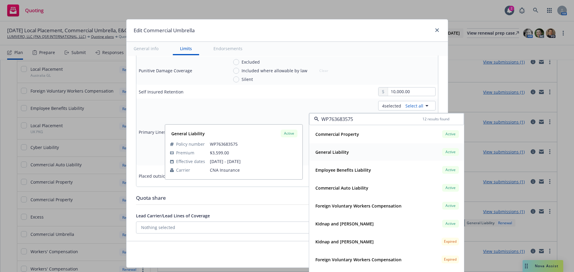
click at [349, 148] on div "General Liability Active" at bounding box center [386, 152] width 147 height 10
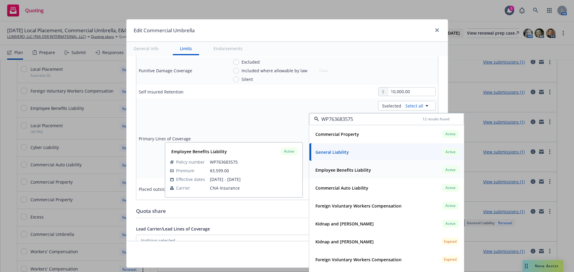
click at [353, 170] on strong "Employee Benefits Liability" at bounding box center [344, 170] width 56 height 6
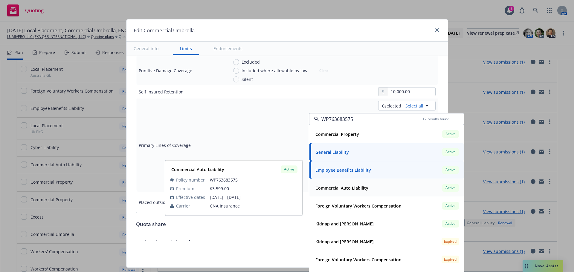
click at [407, 194] on div "Commercial Auto Liability Active Policy number WP763683575 Premium $3,599.00 Ef…" at bounding box center [387, 187] width 154 height 17
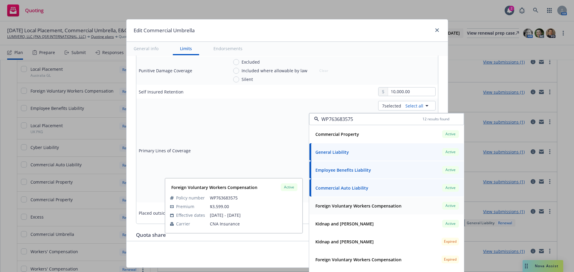
click at [361, 203] on strong "Foreign Voluntary Workers Compensation" at bounding box center [359, 206] width 86 height 6
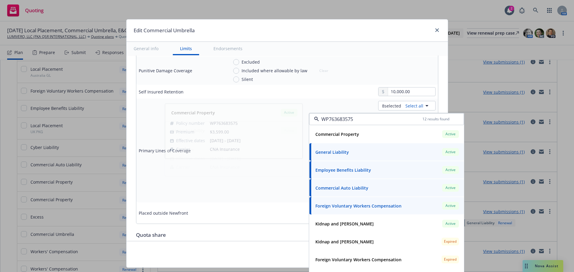
type input "WP763683575"
click at [351, 32] on div "Edit Commercial Umbrella" at bounding box center [288, 30] width 322 height 22
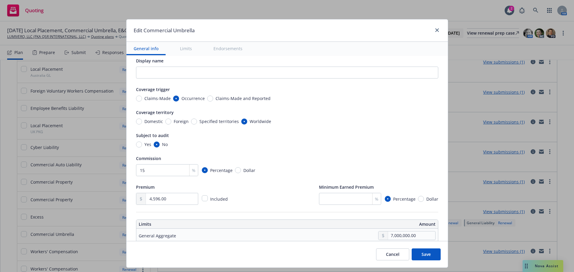
scroll to position [0, 0]
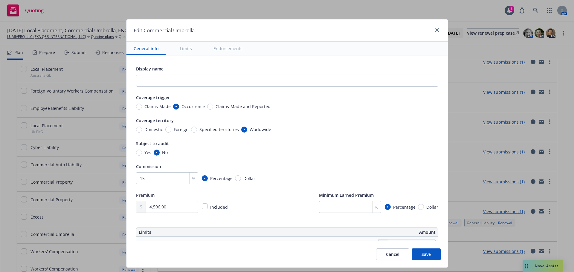
click at [422, 256] on button "Save" at bounding box center [426, 255] width 29 height 12
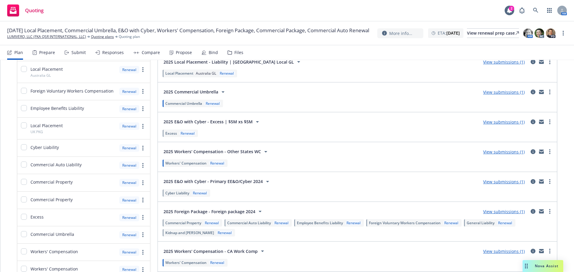
click at [183, 192] on span "Cyber Liability" at bounding box center [177, 193] width 24 height 5
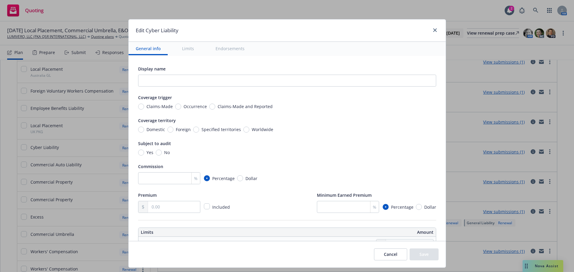
click at [144, 109] on span "Claims-Made" at bounding box center [158, 106] width 29 height 6
click at [143, 109] on input "Claims-Made" at bounding box center [141, 107] width 6 height 6
radio input "true"
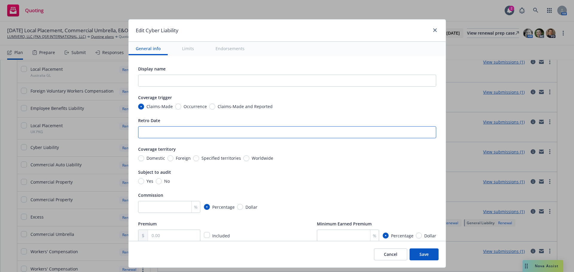
click at [206, 128] on input "Retro Date" at bounding box center [287, 133] width 298 height 12
paste input "[DATE]"
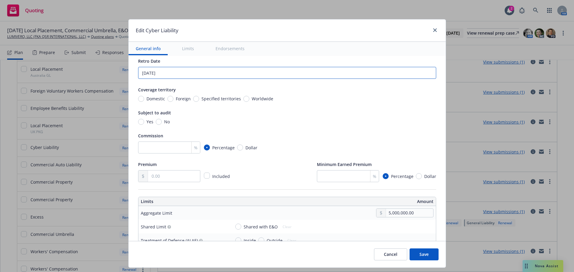
scroll to position [60, 0]
type input "[DATE]"
click at [259, 96] on span "Worldwide" at bounding box center [263, 98] width 22 height 6
click at [249, 96] on input "Worldwide" at bounding box center [246, 99] width 6 height 6
radio input "true"
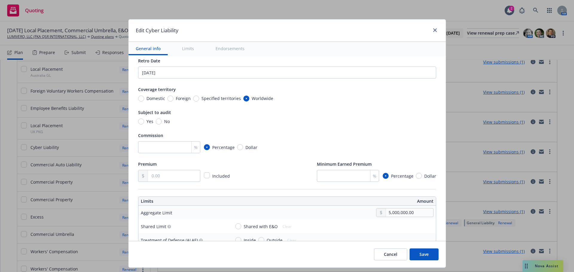
click at [154, 125] on div "Display name Coverage trigger Claims-Made Occurrence Claims-Made and Reported R…" at bounding box center [287, 93] width 298 height 177
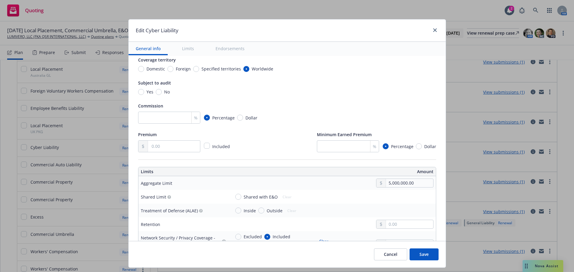
scroll to position [90, 0]
click at [151, 121] on input "number" at bounding box center [169, 118] width 62 height 12
type input "15"
click at [152, 141] on input "text" at bounding box center [174, 146] width 52 height 11
paste input "59,383.00"
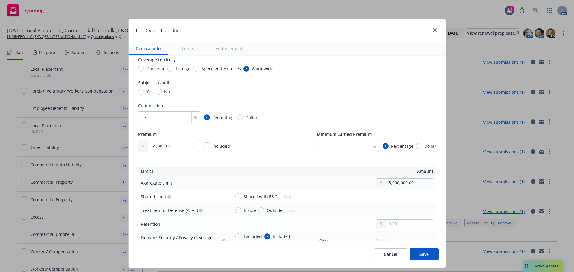
type input "59,383.00"
click at [156, 93] on input "No" at bounding box center [159, 92] width 6 height 6
radio input "true"
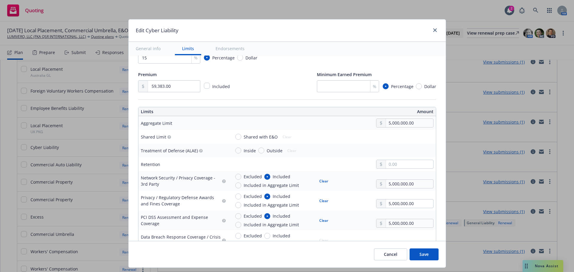
click at [250, 135] on span "Shared with E&O" at bounding box center [261, 137] width 34 height 6
click at [241, 135] on input "Shared with E&O" at bounding box center [238, 137] width 6 height 6
radio input "true"
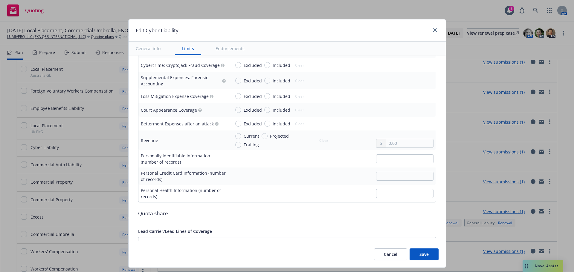
scroll to position [1136, 0]
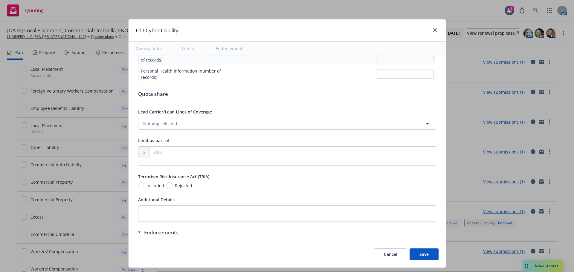
click at [422, 256] on button "Save" at bounding box center [424, 255] width 29 height 12
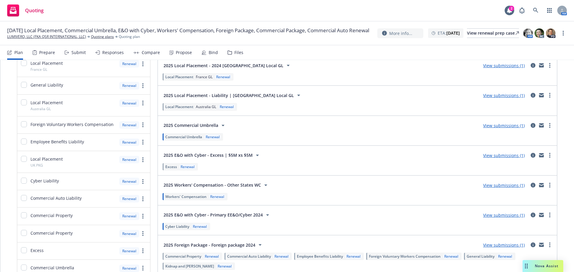
scroll to position [113, 0]
